Goal: Information Seeking & Learning: Learn about a topic

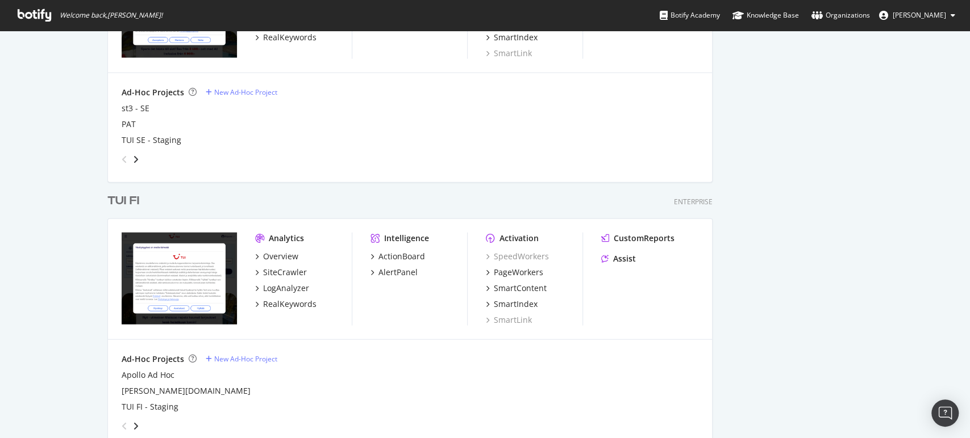
scroll to position [1632, 0]
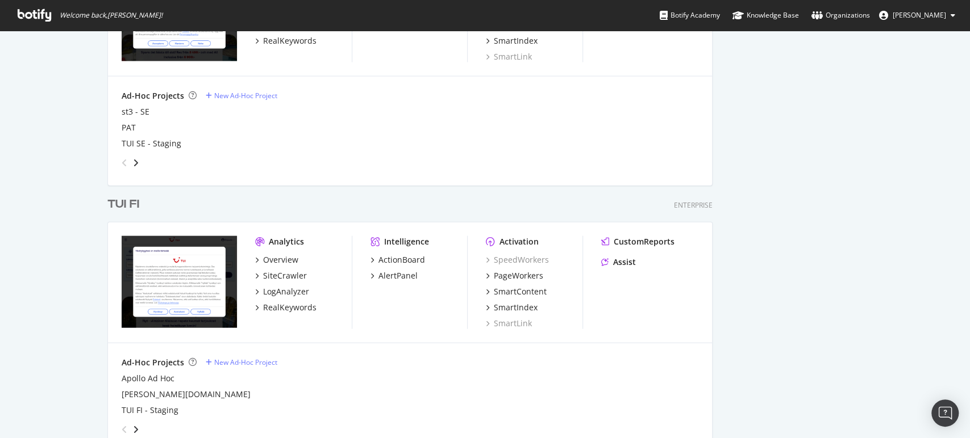
click at [119, 207] on div "TUI FI" at bounding box center [123, 205] width 32 height 16
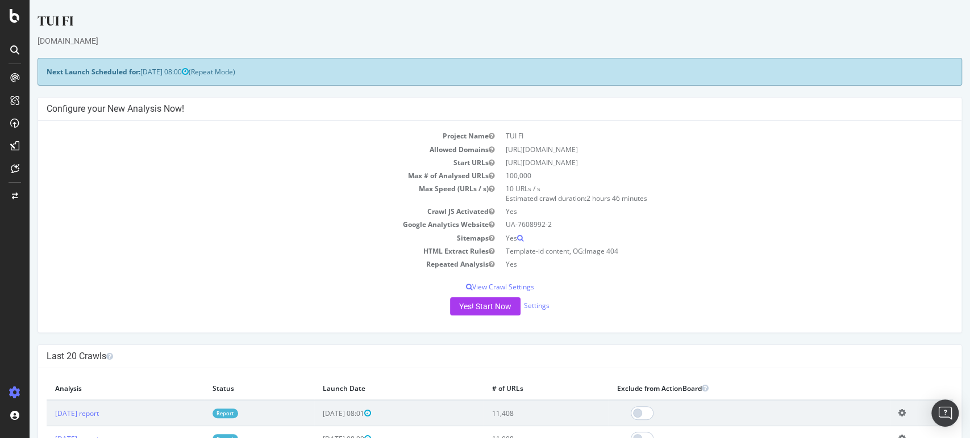
click at [238, 416] on link "Report" at bounding box center [225, 414] width 26 height 10
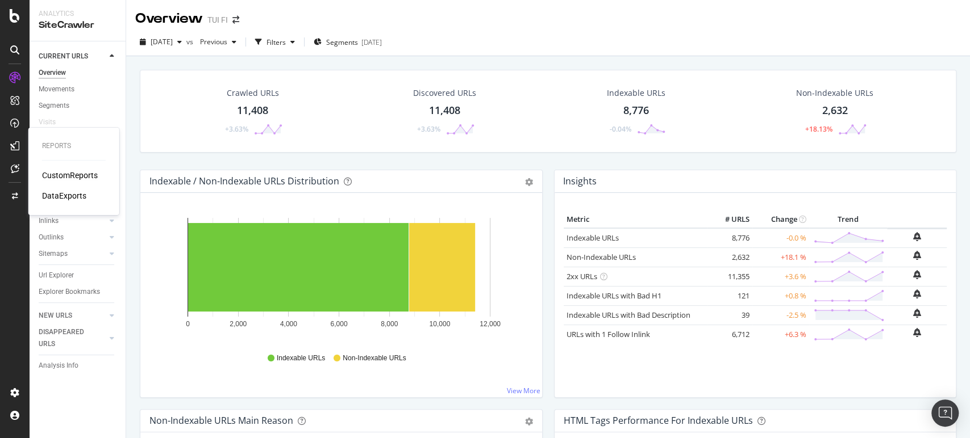
click at [59, 174] on div "CustomReports" at bounding box center [70, 175] width 56 height 11
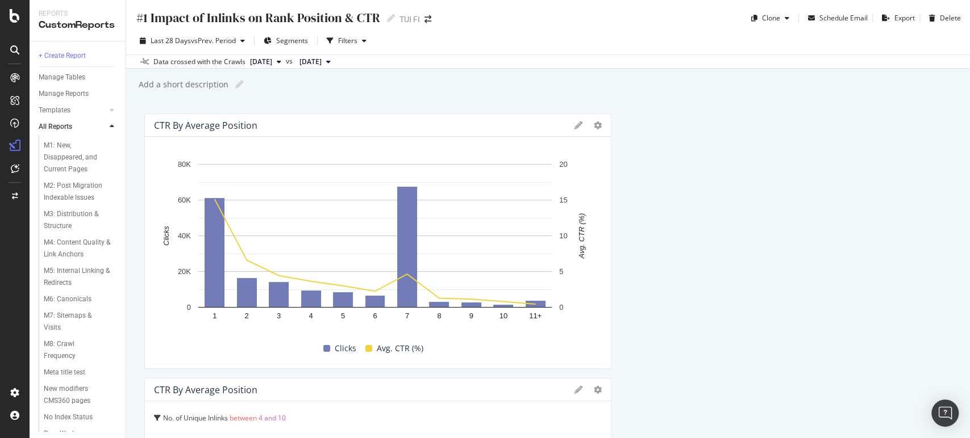
scroll to position [725, 0]
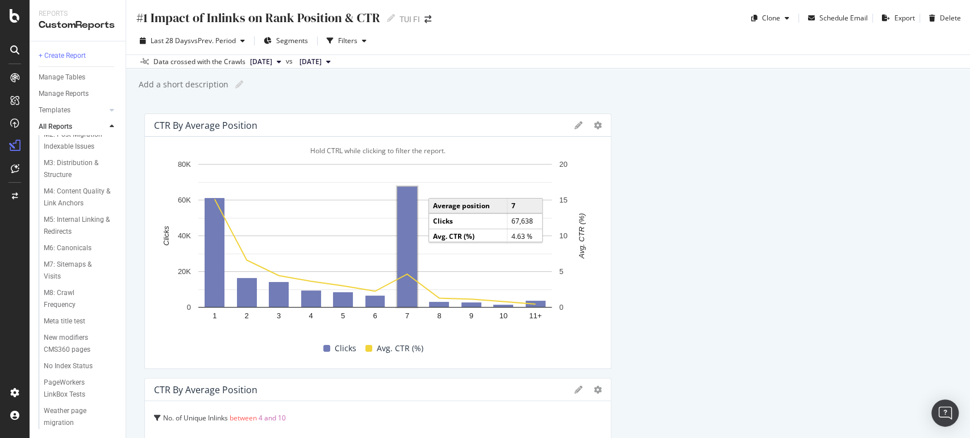
click at [413, 216] on rect "A chart." at bounding box center [407, 247] width 20 height 120
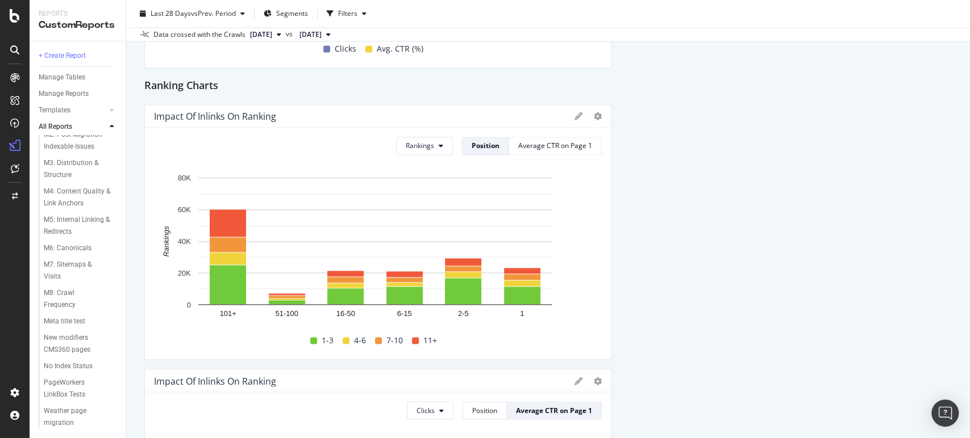
scroll to position [1098, 0]
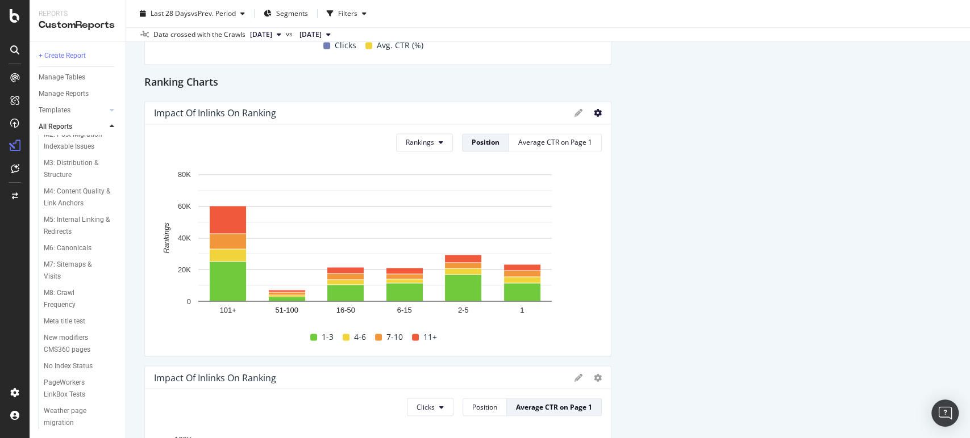
click at [594, 114] on icon at bounding box center [598, 113] width 8 height 8
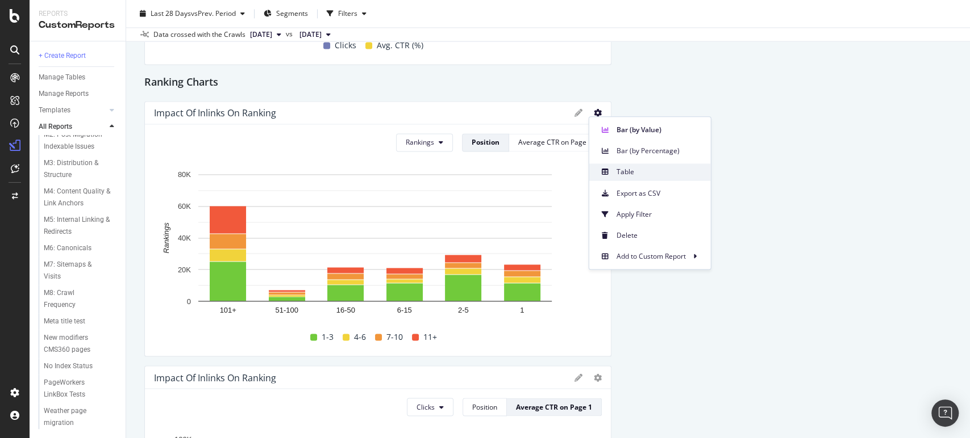
click at [613, 176] on div "Table" at bounding box center [650, 172] width 122 height 16
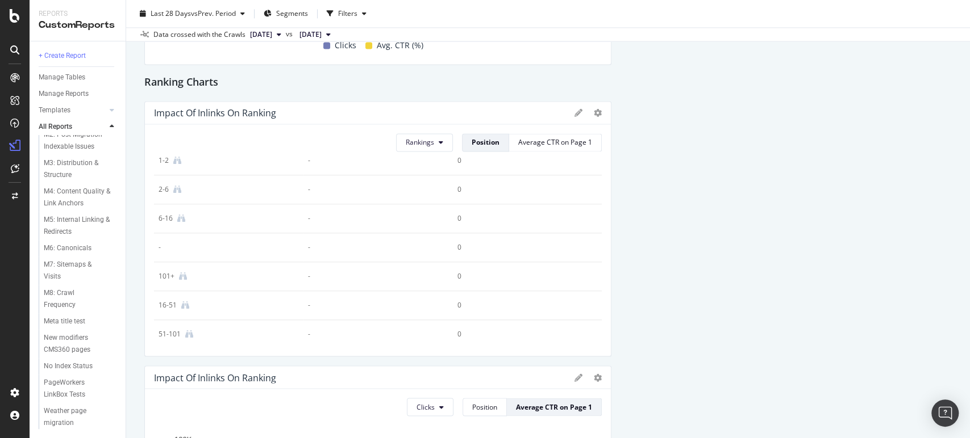
scroll to position [725, 0]
click at [57, 409] on div "Weather page migration" at bounding box center [76, 418] width 64 height 24
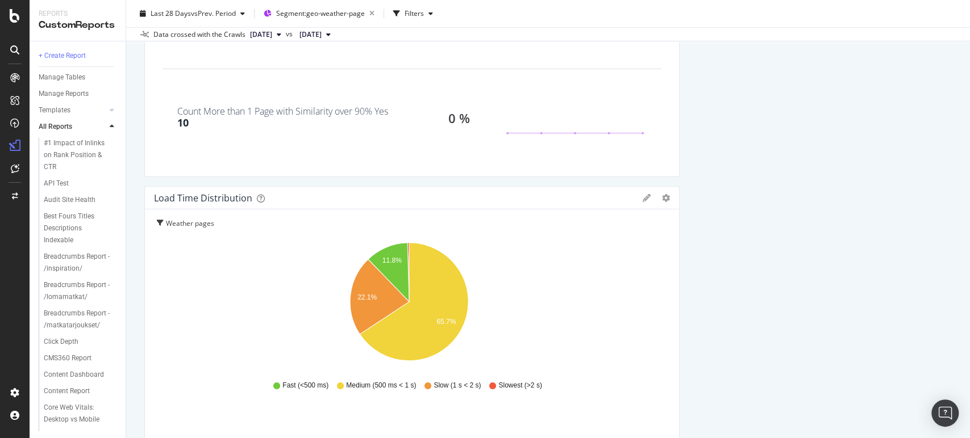
scroll to position [2148, 0]
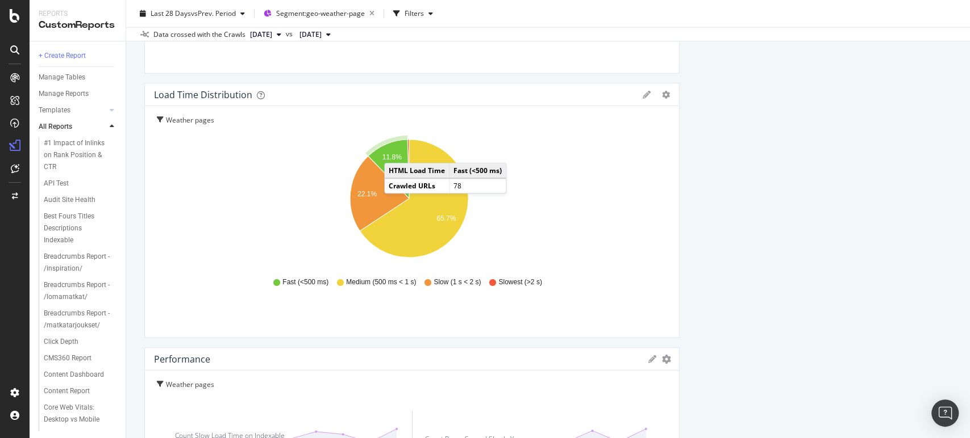
click at [395, 152] on icon "A chart." at bounding box center [388, 169] width 41 height 59
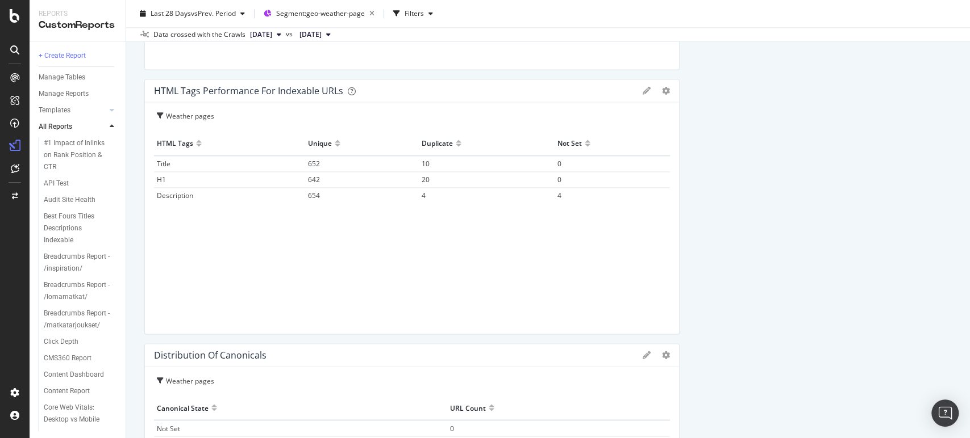
scroll to position [1098, 0]
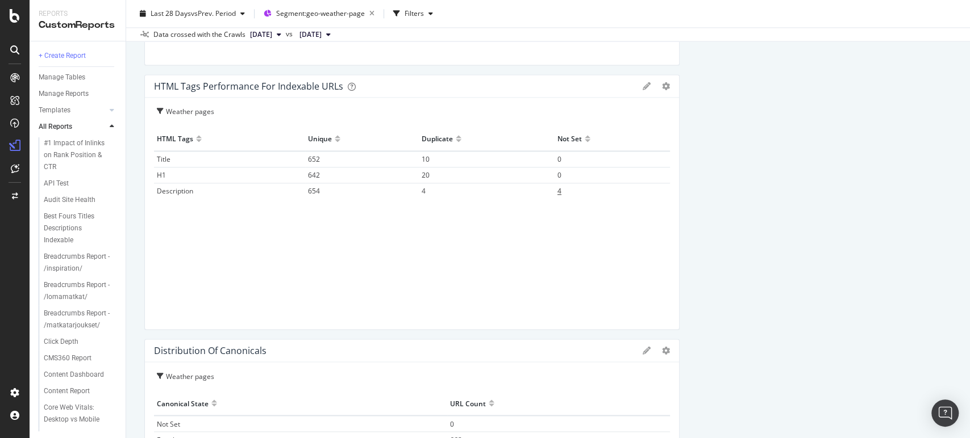
click at [554, 195] on td "4" at bounding box center [611, 191] width 115 height 16
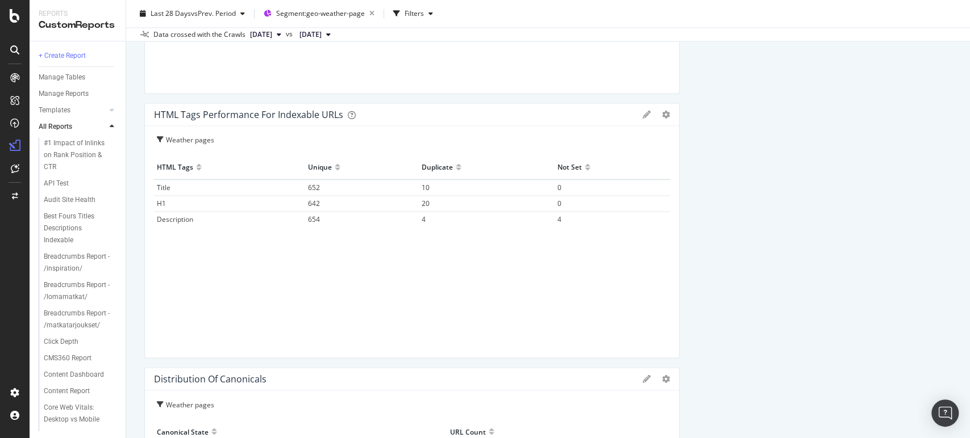
scroll to position [1073, 0]
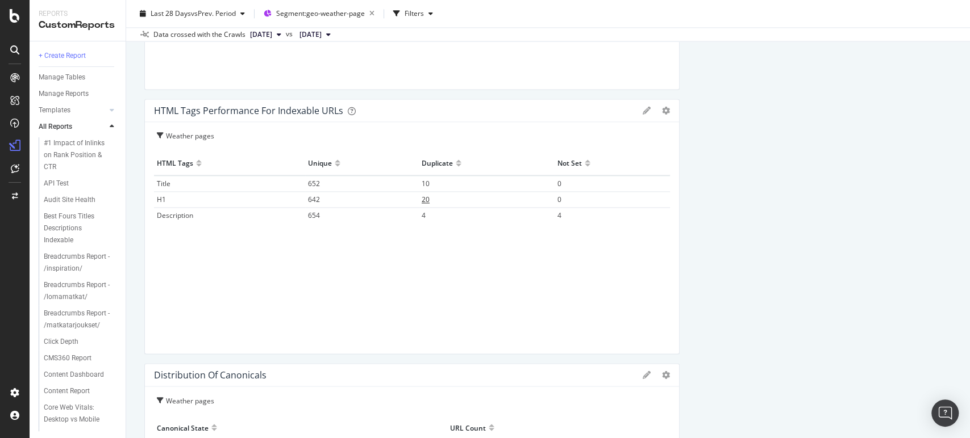
click at [424, 196] on span "20" at bounding box center [425, 200] width 8 height 10
click at [425, 180] on td "10" at bounding box center [487, 184] width 136 height 16
click at [421, 215] on span "4" at bounding box center [423, 216] width 4 height 10
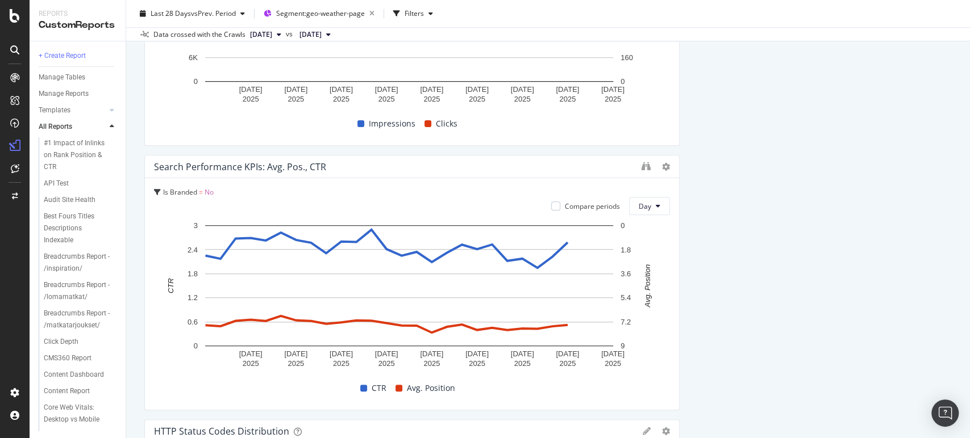
scroll to position [0, 0]
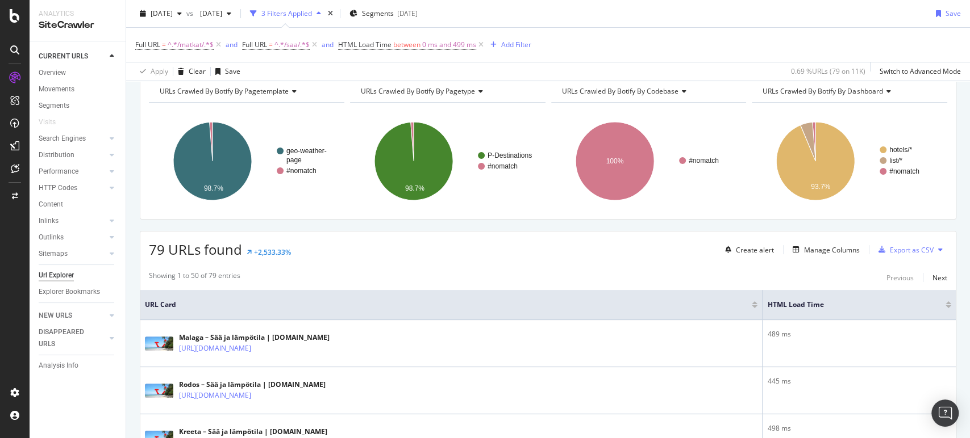
scroll to position [9, 0]
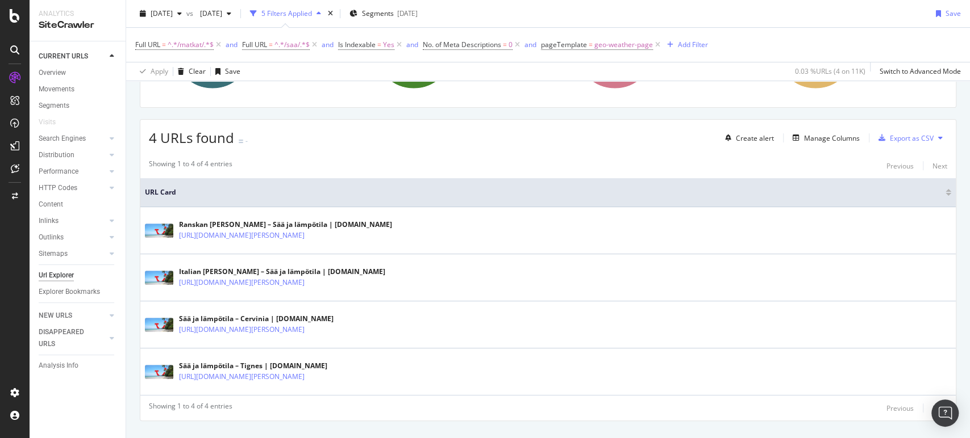
scroll to position [169, 0]
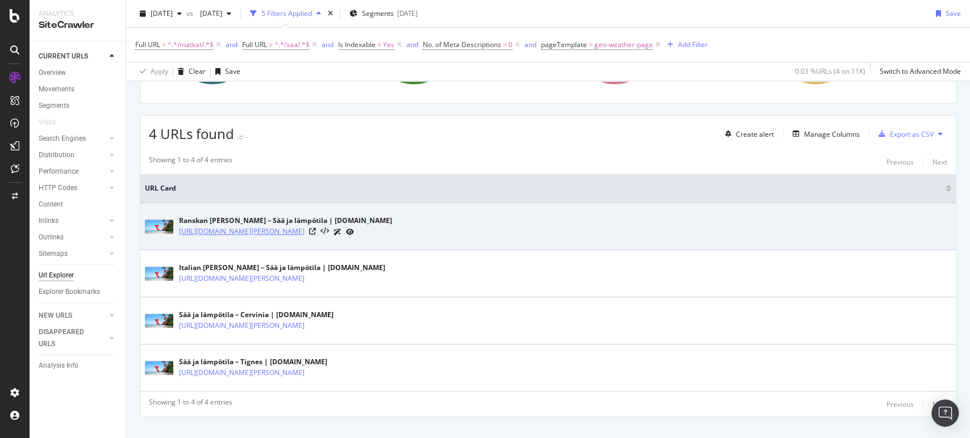
drag, startPoint x: 279, startPoint y: 237, endPoint x: 237, endPoint y: 229, distance: 42.2
click at [316, 228] on icon at bounding box center [312, 231] width 7 height 7
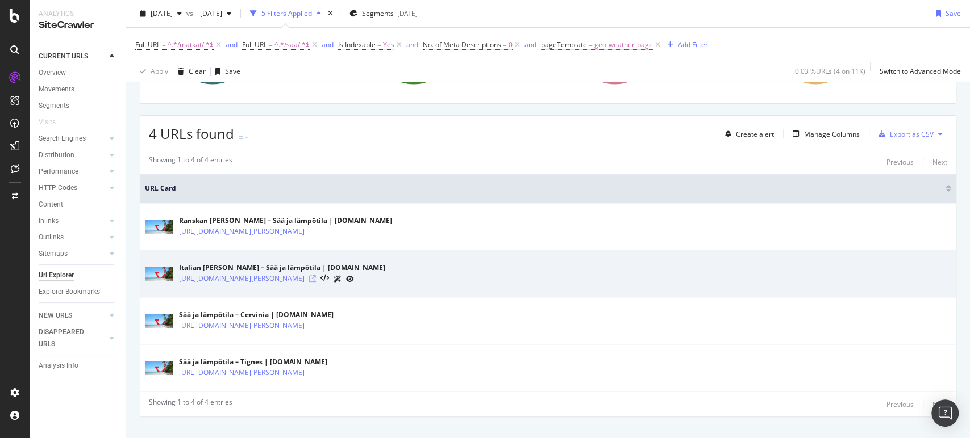
click at [316, 276] on icon at bounding box center [312, 278] width 7 height 7
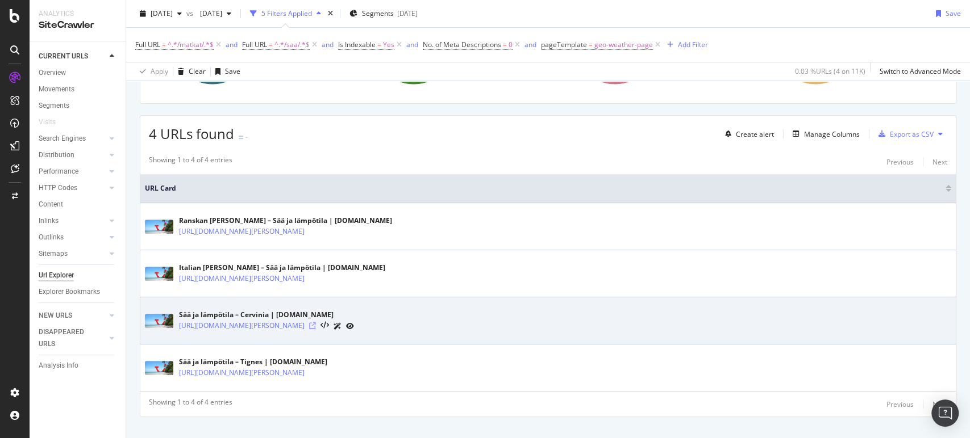
click at [316, 323] on icon at bounding box center [312, 326] width 7 height 7
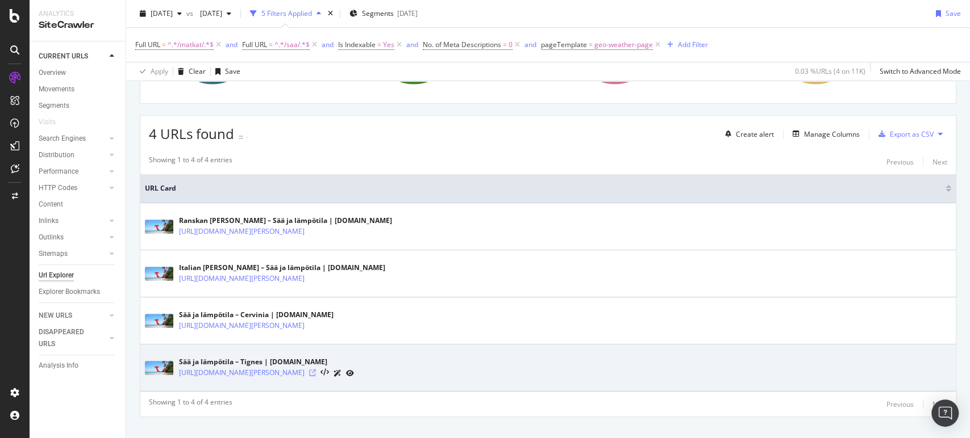
click at [316, 371] on icon at bounding box center [312, 373] width 7 height 7
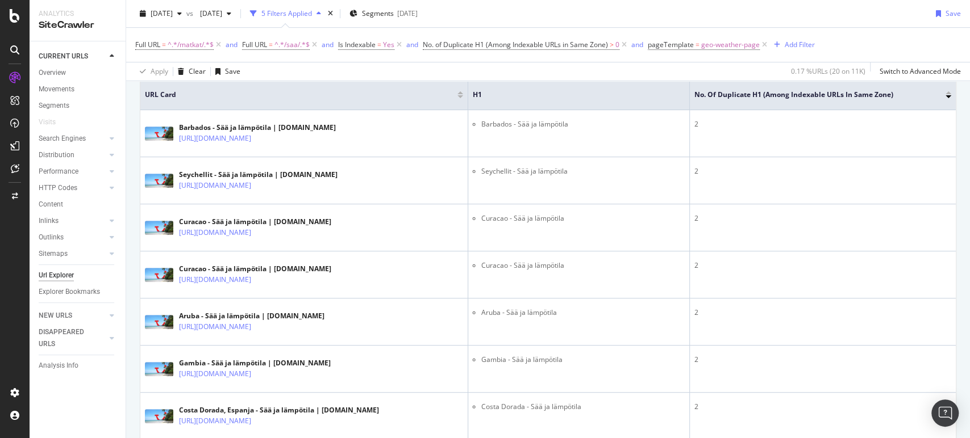
scroll to position [195, 0]
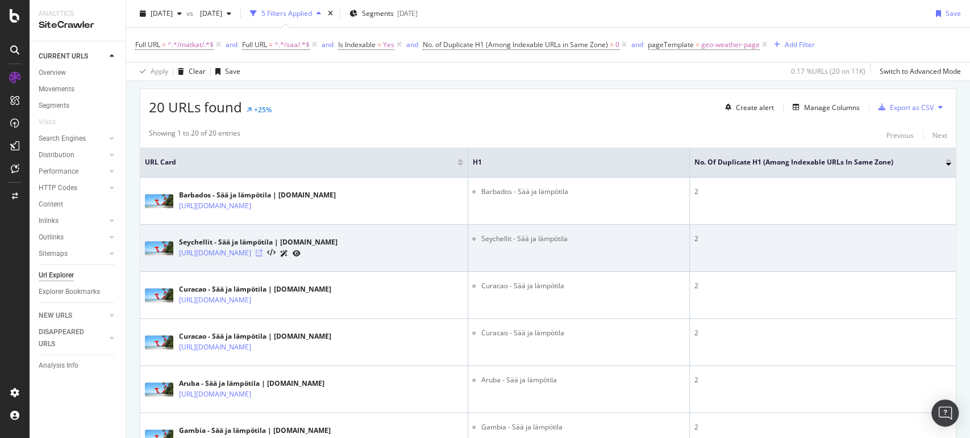
click at [262, 250] on icon at bounding box center [259, 253] width 7 height 7
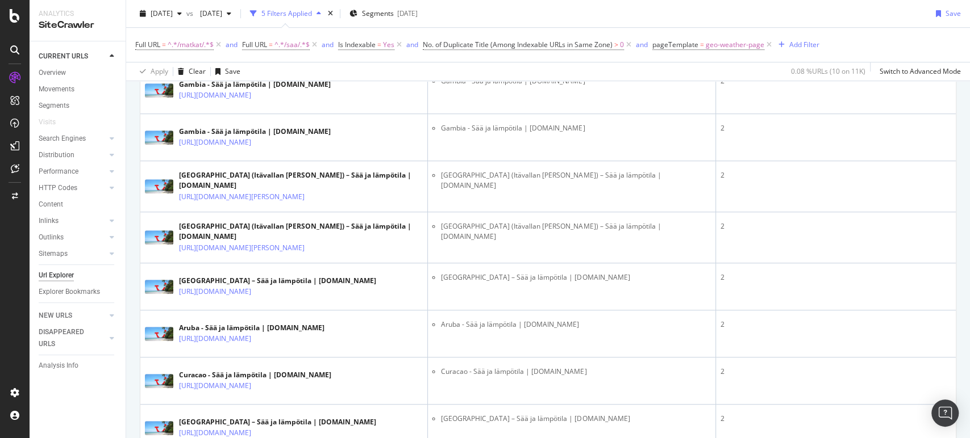
scroll to position [470, 0]
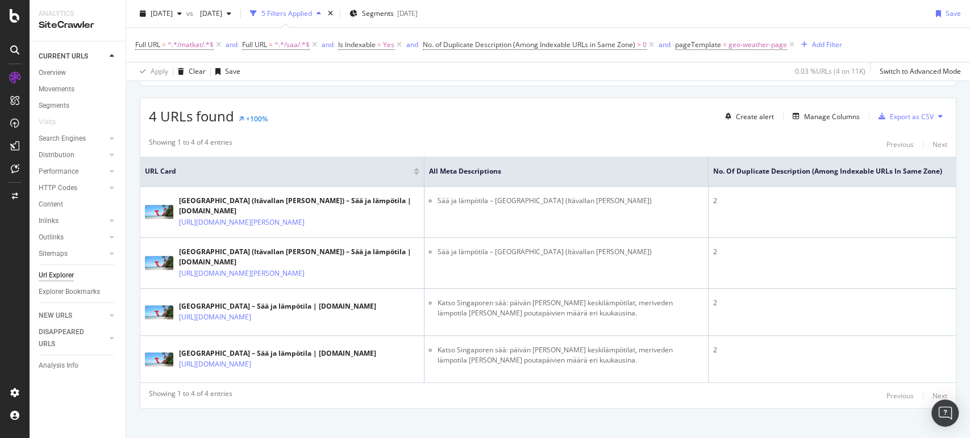
scroll to position [187, 0]
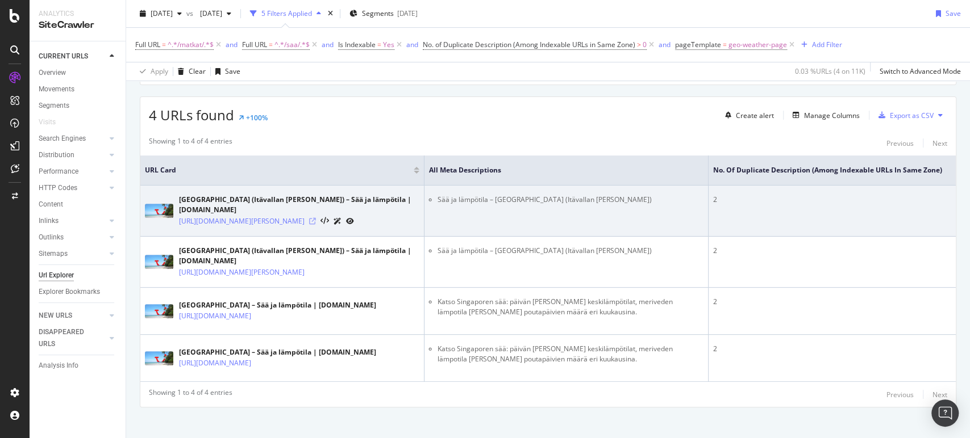
click at [316, 218] on icon at bounding box center [312, 221] width 7 height 7
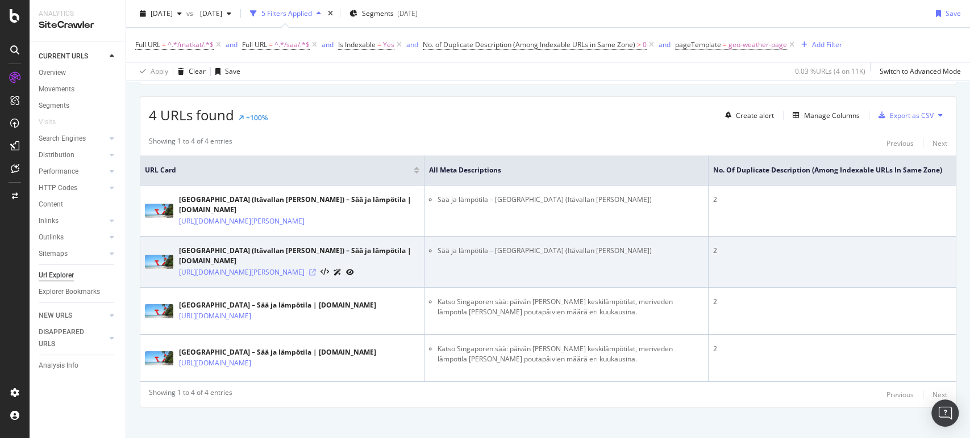
click at [316, 269] on icon at bounding box center [312, 272] width 7 height 7
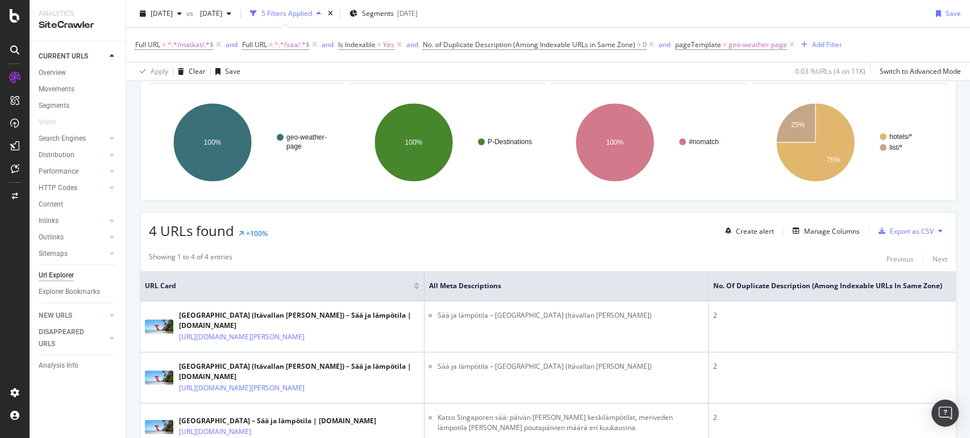
scroll to position [202, 0]
